Goal: Information Seeking & Learning: Learn about a topic

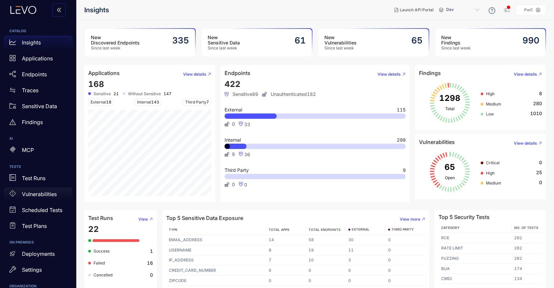
click at [35, 195] on p "Vulnerabilities" at bounding box center [39, 194] width 35 height 6
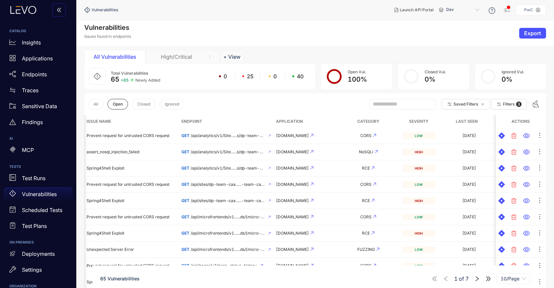
drag, startPoint x: 173, startPoint y: 58, endPoint x: 177, endPoint y: 60, distance: 3.9
click at [173, 58] on div "High/Critical" at bounding box center [177, 57] width 50 height 6
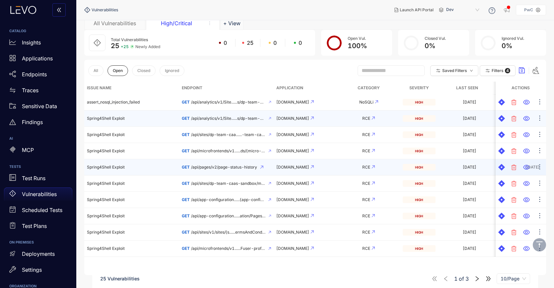
scroll to position [47, 0]
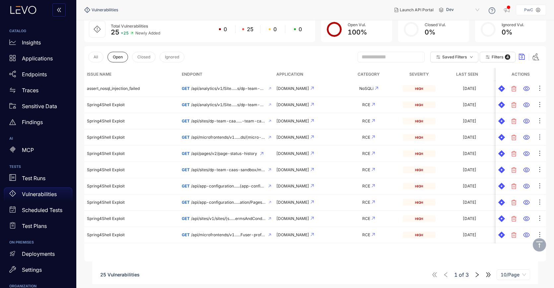
click at [475, 277] on icon "right" at bounding box center [477, 275] width 6 height 6
click at [476, 273] on icon "right" at bounding box center [477, 275] width 6 height 6
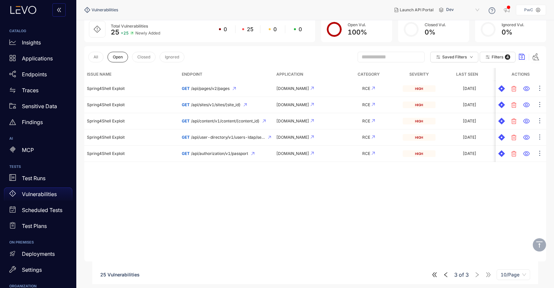
click at [438, 277] on div "3 of 3 10/Page" at bounding box center [481, 274] width 99 height 11
click at [436, 275] on icon "double-left" at bounding box center [435, 275] width 6 height 6
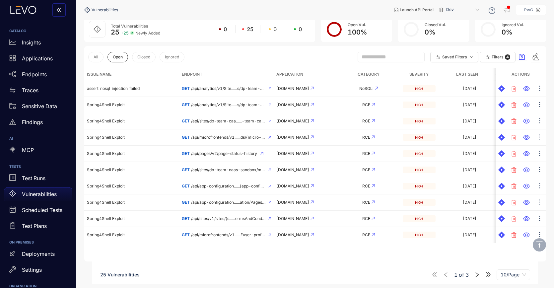
click at [477, 274] on icon "right" at bounding box center [477, 275] width 6 height 6
click at [477, 273] on icon "right" at bounding box center [477, 275] width 6 height 6
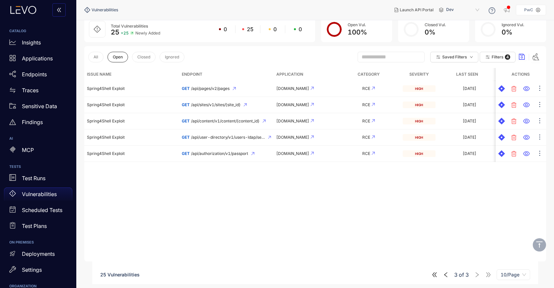
click at [443, 275] on icon "left" at bounding box center [446, 275] width 6 height 6
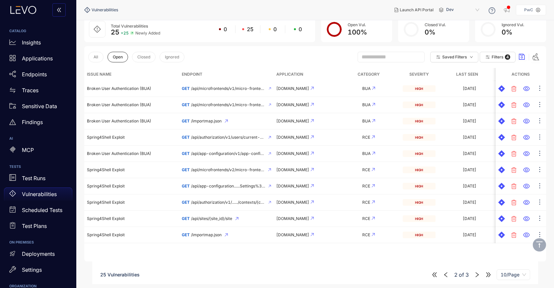
click at [443, 275] on icon "left" at bounding box center [446, 275] width 6 height 6
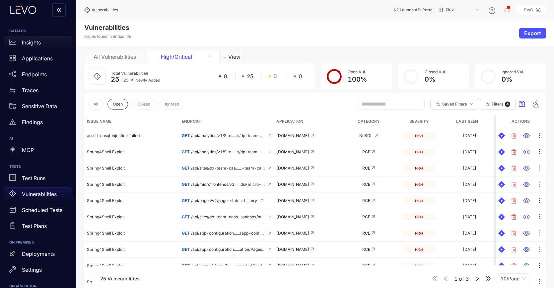
click at [29, 43] on p "Insights" at bounding box center [31, 42] width 19 height 6
